Goal: Entertainment & Leisure: Consume media (video, audio)

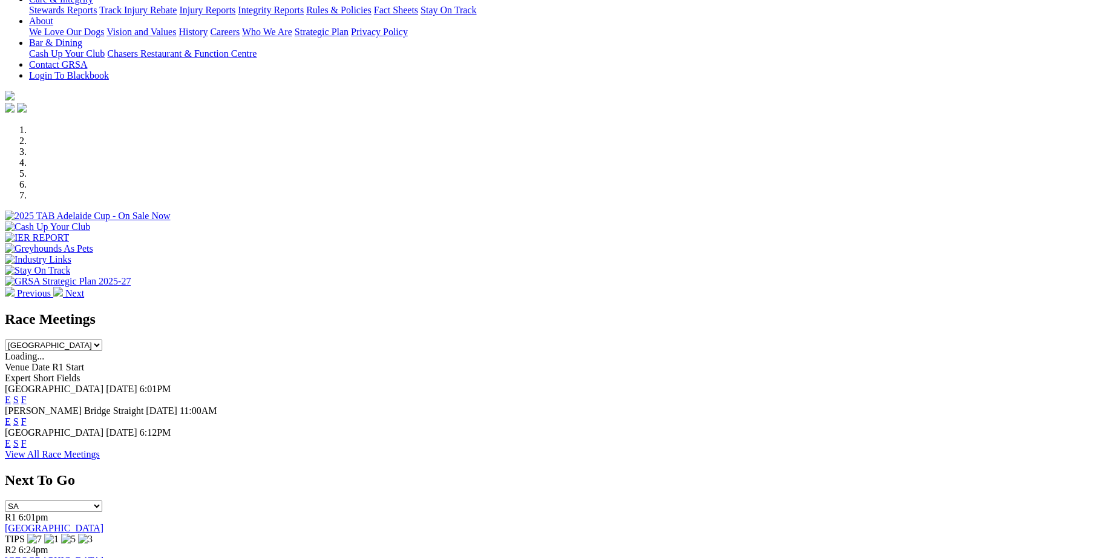
scroll to position [250, 0]
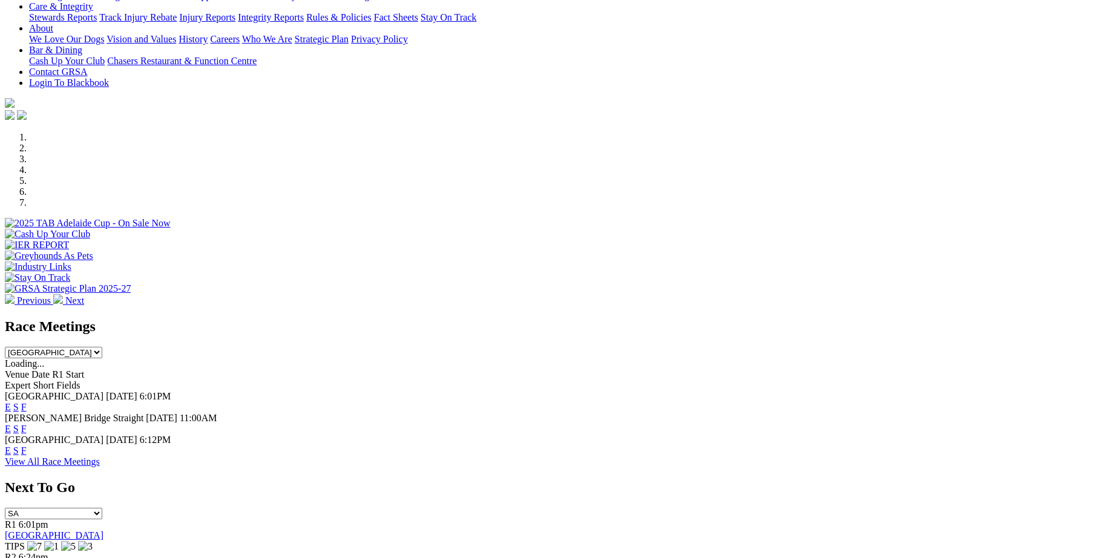
drag, startPoint x: 232, startPoint y: 259, endPoint x: 459, endPoint y: 309, distance: 232.2
click at [459, 391] on div "Angle Park Today 6:01PM E S F" at bounding box center [547, 402] width 1084 height 22
click at [27, 402] on link "F" at bounding box center [23, 407] width 5 height 10
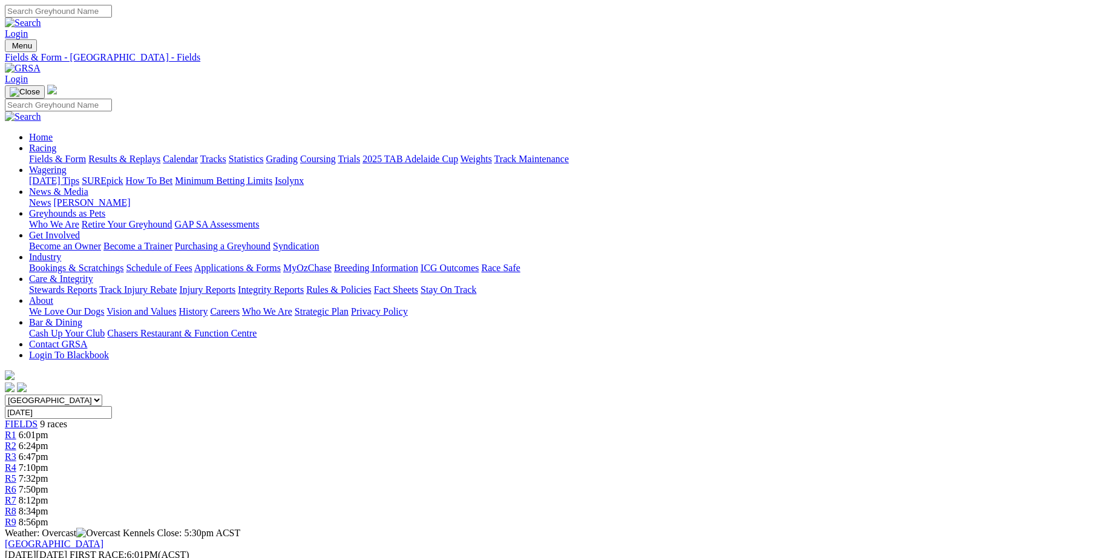
click at [160, 154] on link "Results & Replays" at bounding box center [124, 159] width 72 height 10
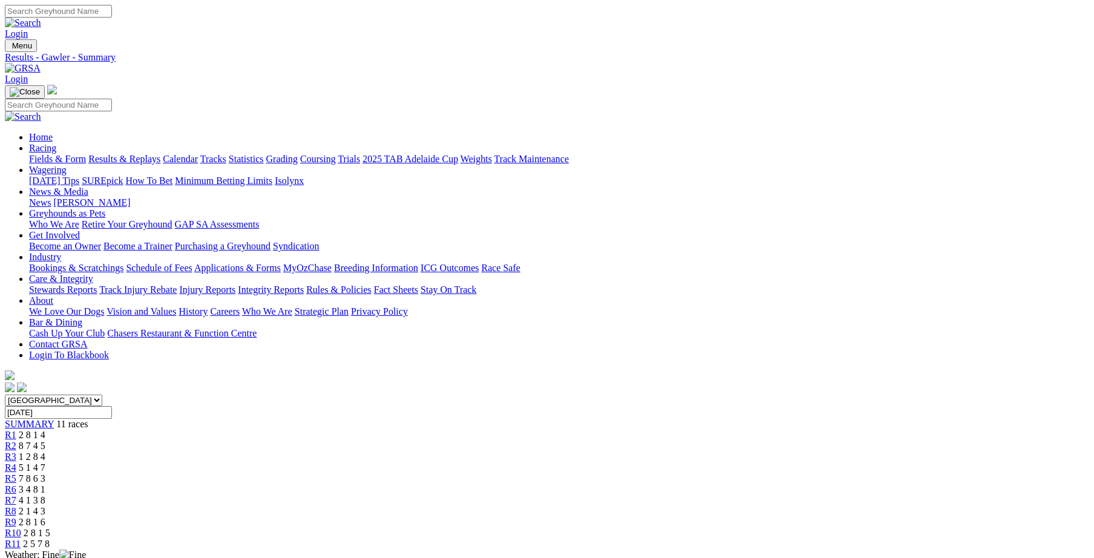
click at [16, 506] on span "R8" at bounding box center [10, 511] width 11 height 10
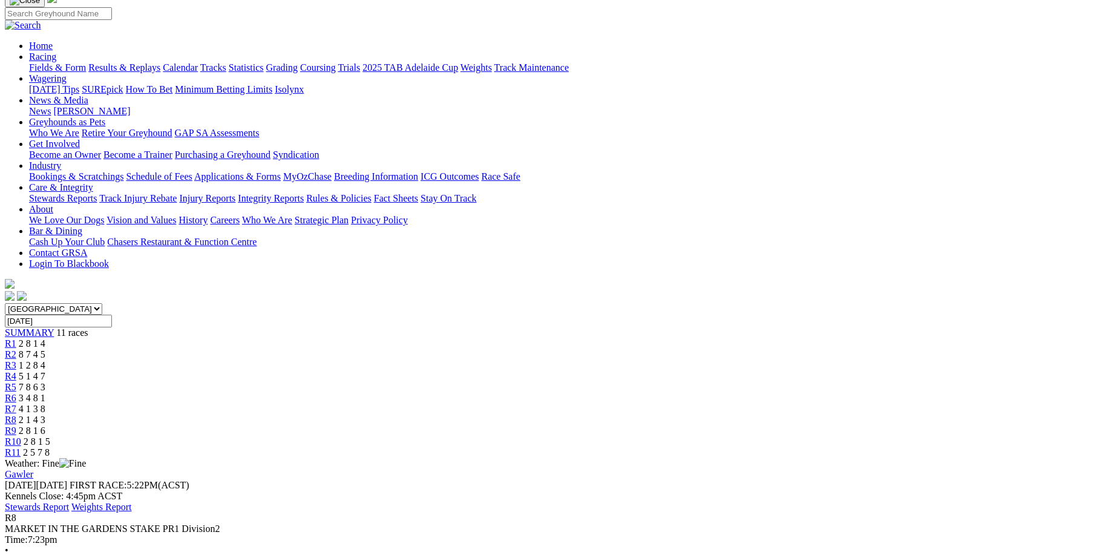
scroll to position [99, 0]
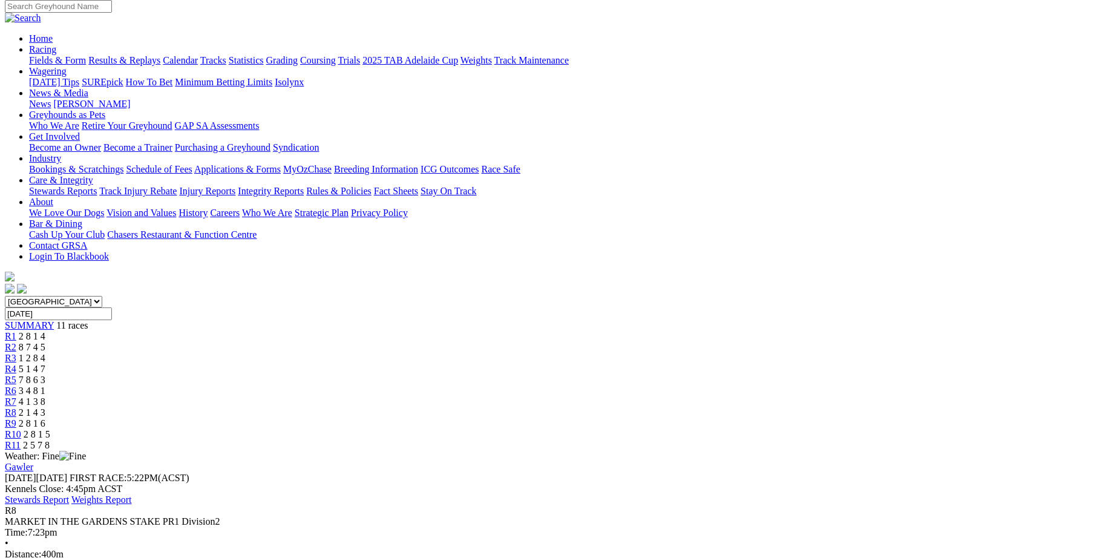
click at [774, 418] on div "R9 2 8 1 6" at bounding box center [547, 423] width 1084 height 11
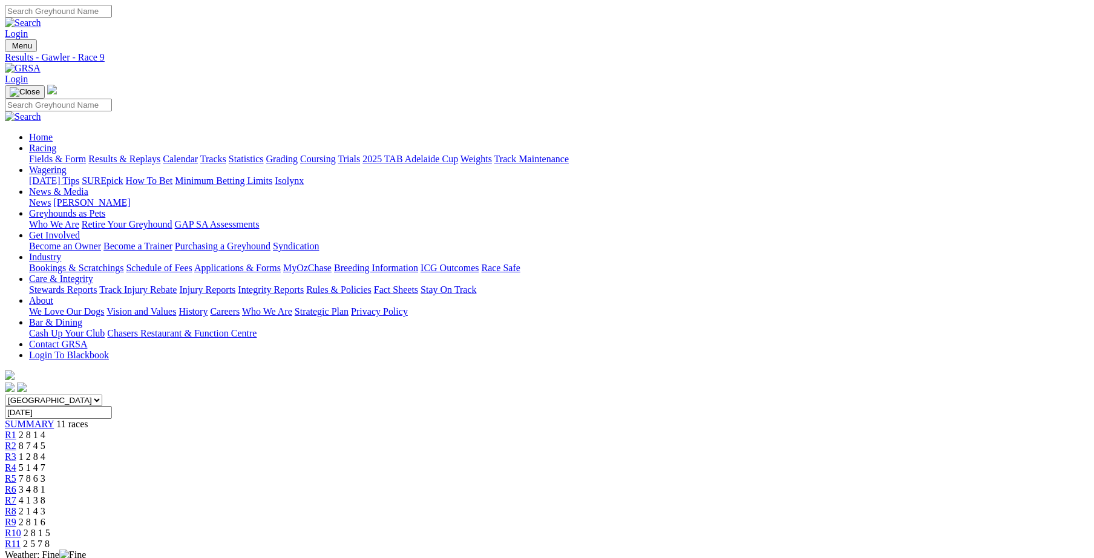
click at [21, 527] on span "R10" at bounding box center [13, 532] width 16 height 10
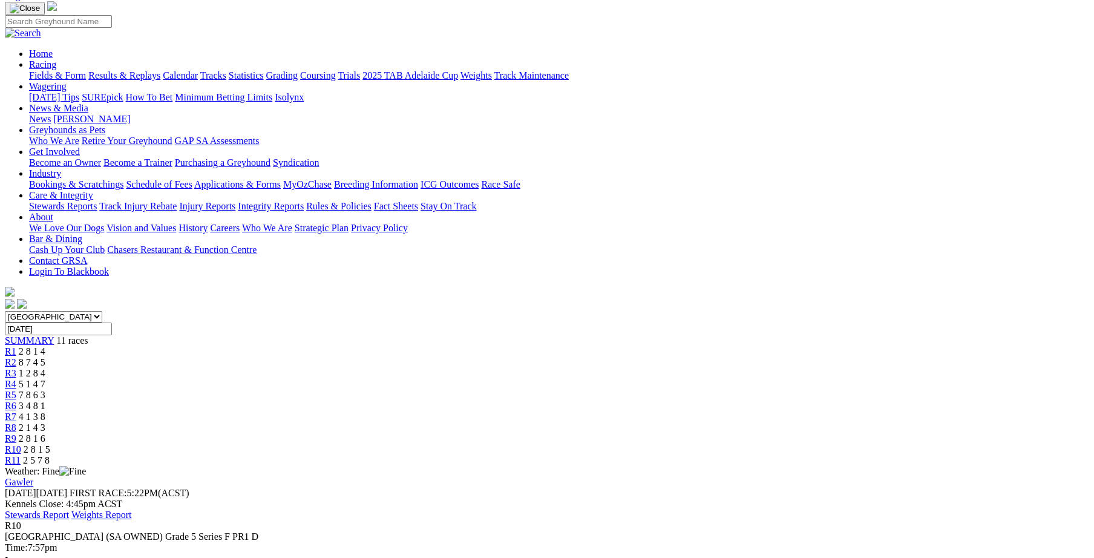
click at [21, 455] on span "R11" at bounding box center [13, 460] width 16 height 10
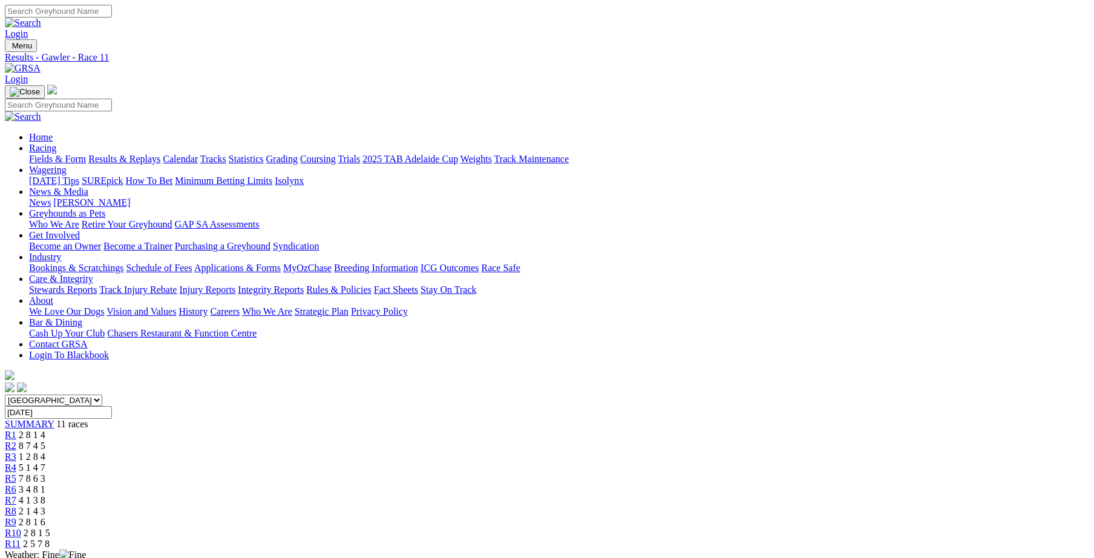
click at [16, 517] on span "R9" at bounding box center [10, 522] width 11 height 10
click at [16, 506] on span "R8" at bounding box center [10, 511] width 11 height 10
